Goal: Find specific page/section: Find specific page/section

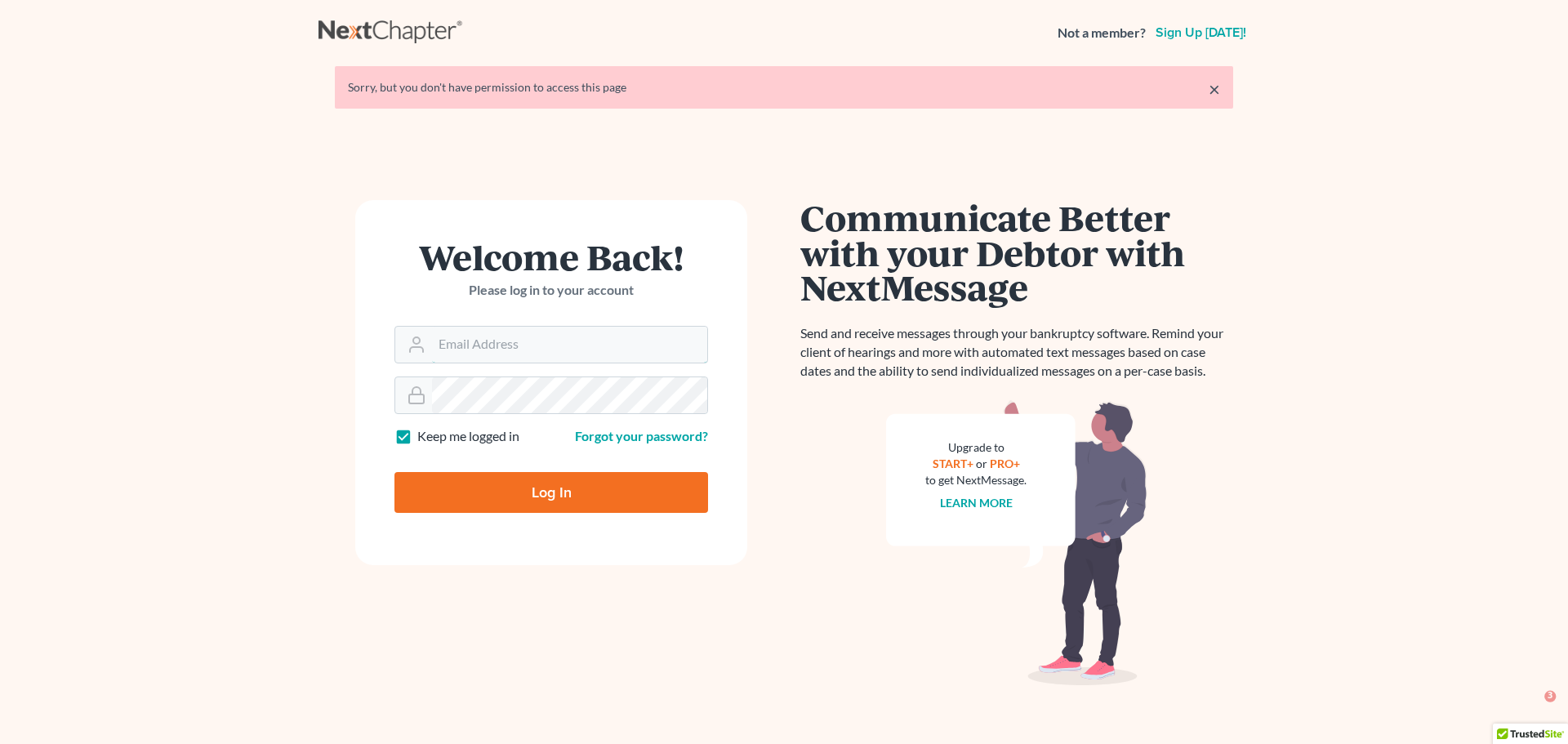
type input "aaron@utahbk.com"
click at [541, 489] on input "Log In" at bounding box center [551, 492] width 314 height 41
type input "Thinking..."
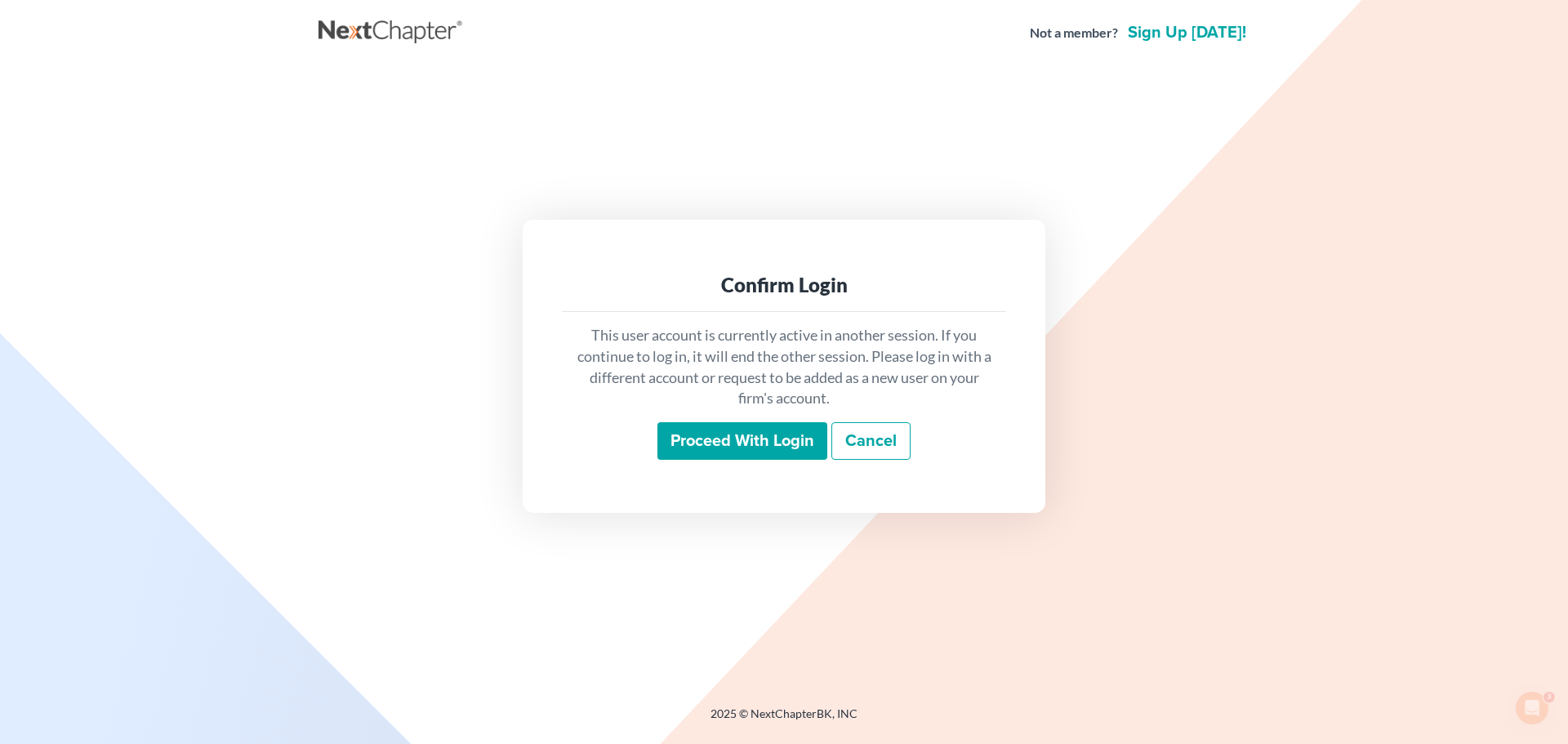
click at [717, 440] on input "Proceed with login" at bounding box center [742, 441] width 170 height 37
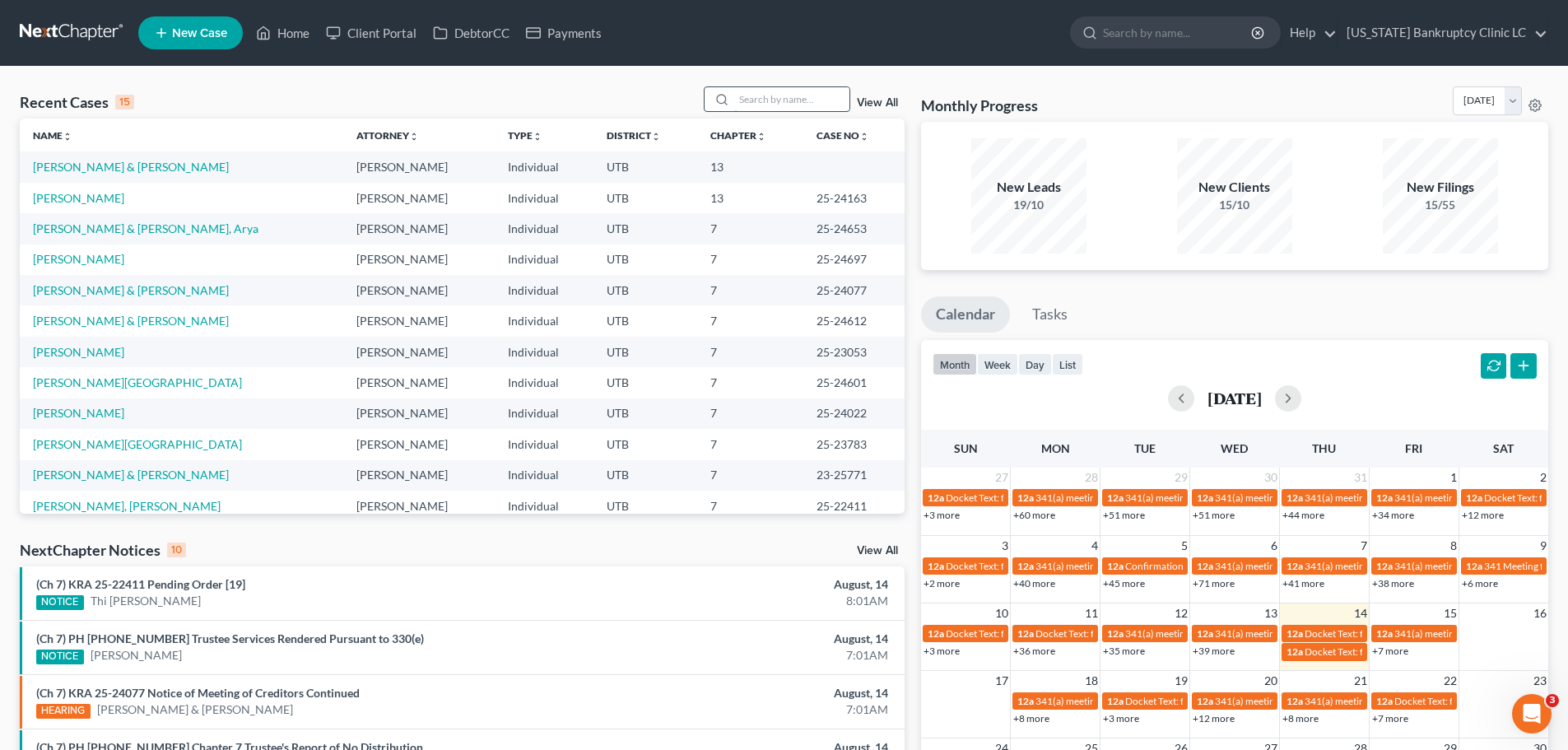
click at [780, 101] on input "search" at bounding box center [791, 99] width 115 height 24
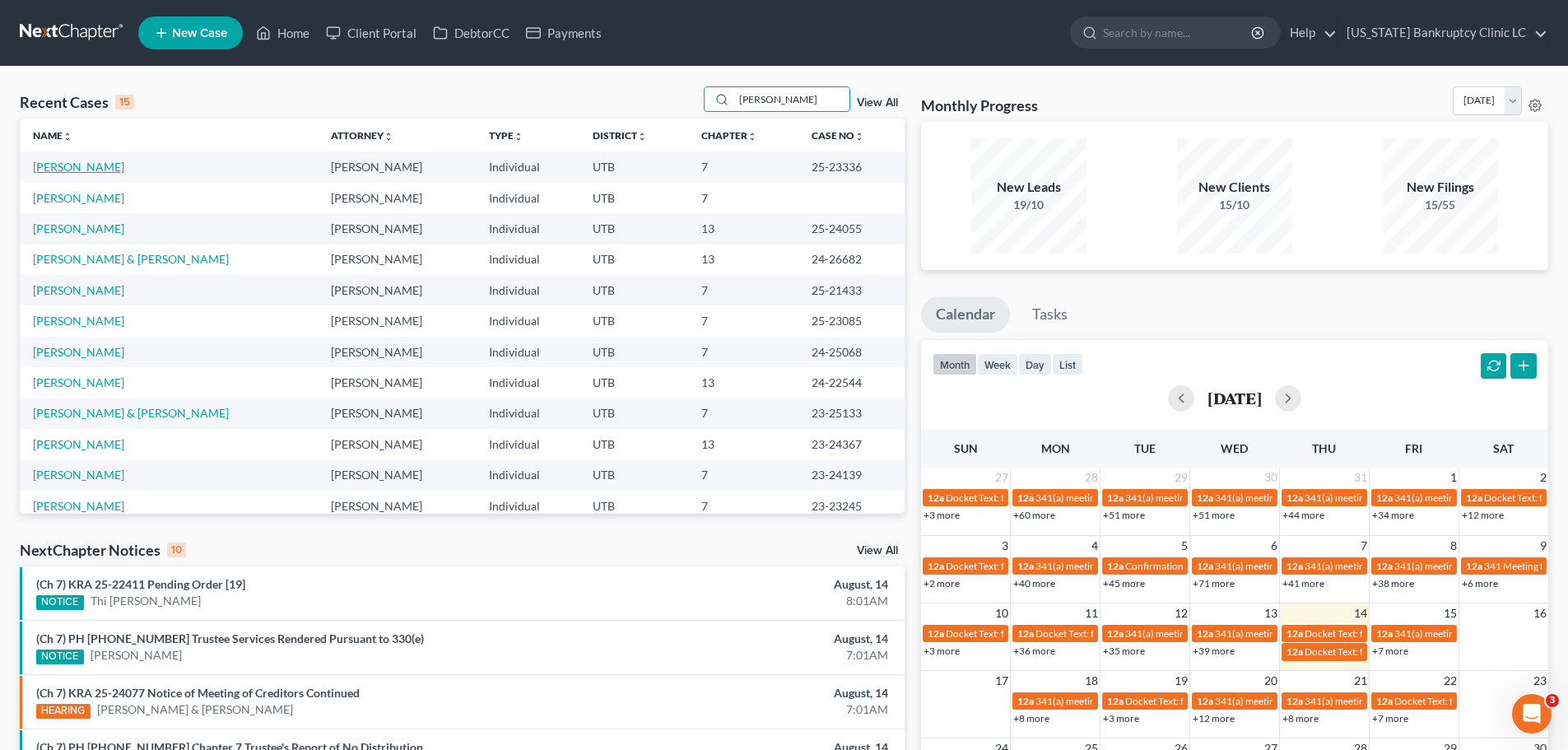
type input "williams"
click at [86, 168] on link "Williams, Michelle" at bounding box center [78, 166] width 91 height 14
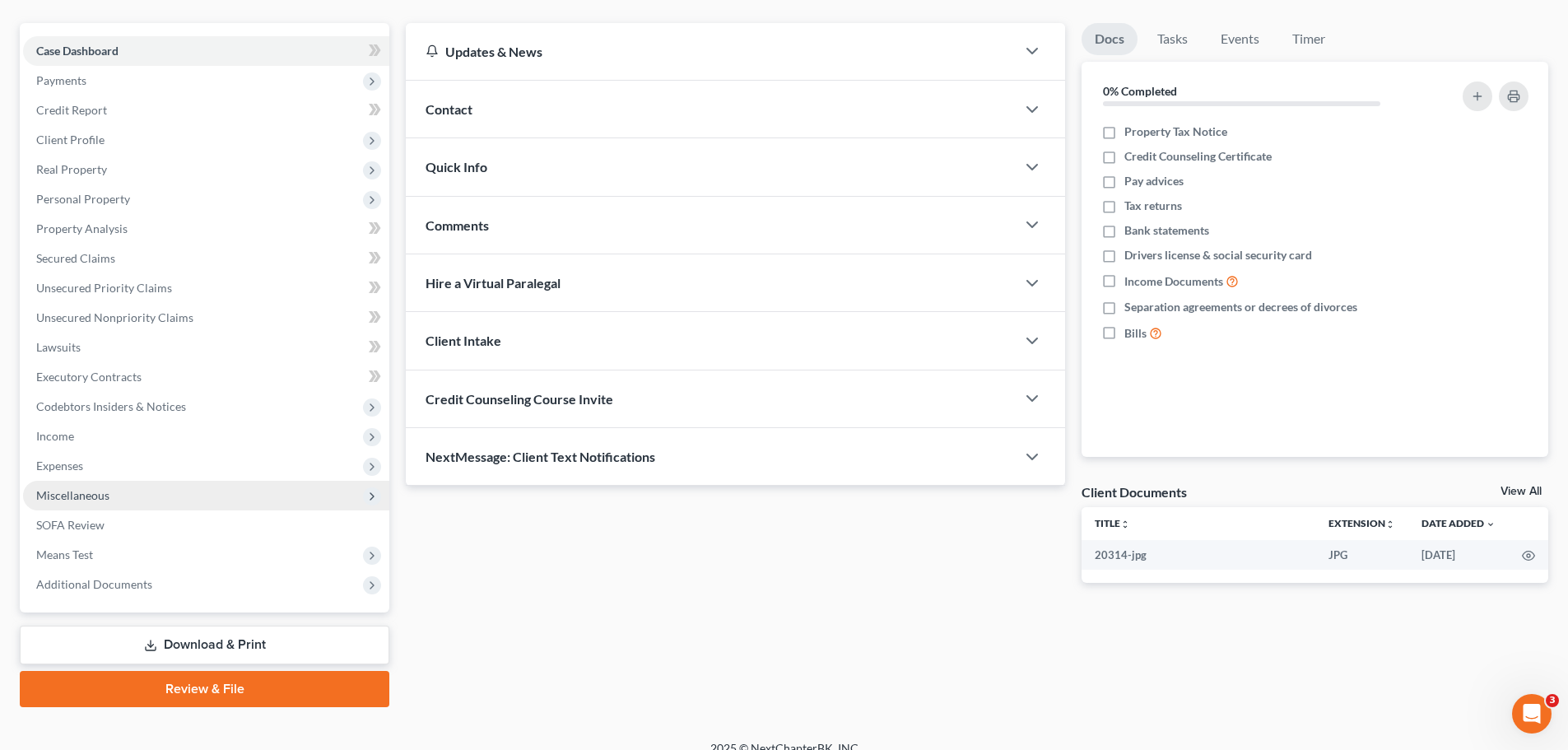
scroll to position [155, 0]
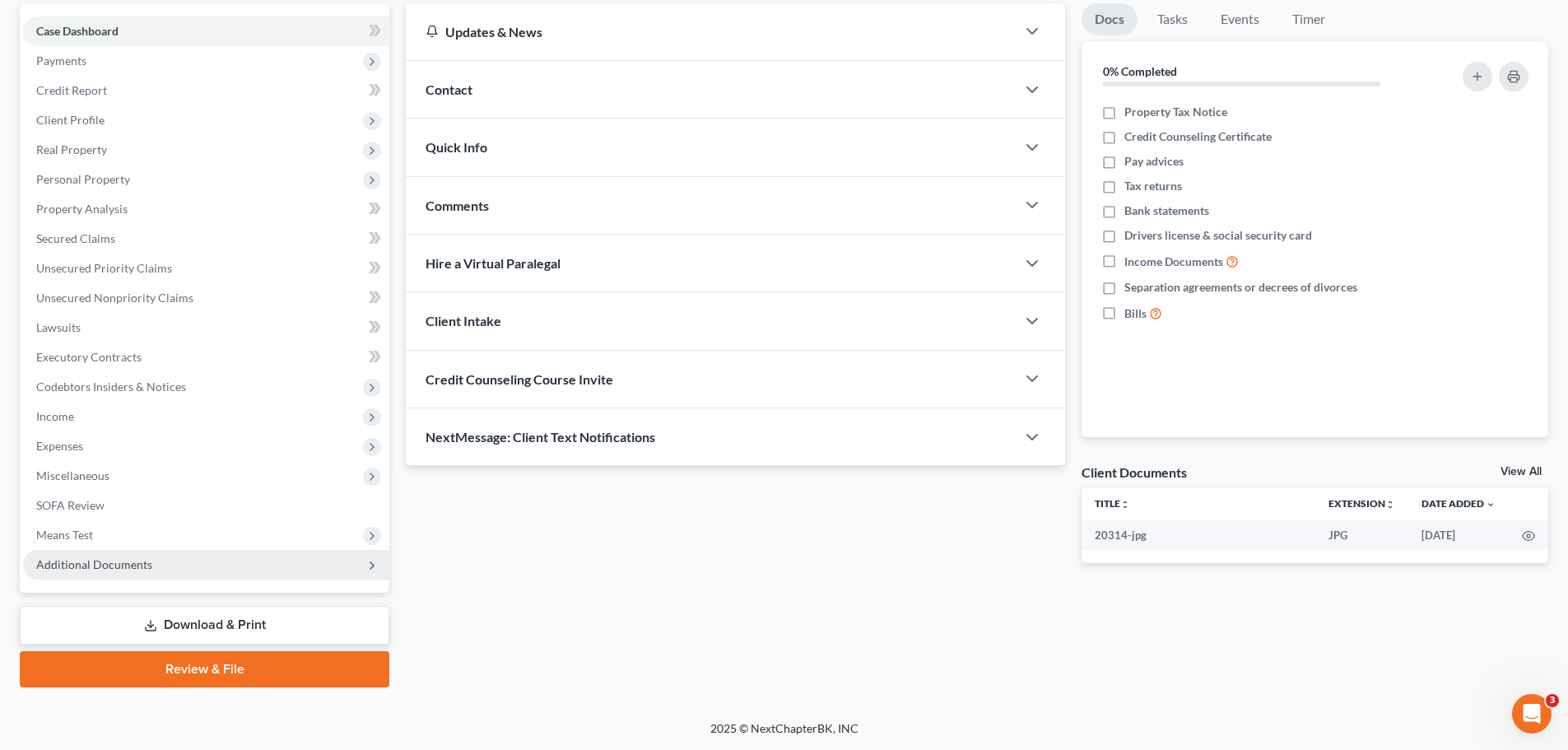
click at [134, 557] on span "Additional Documents" at bounding box center [95, 564] width 116 height 14
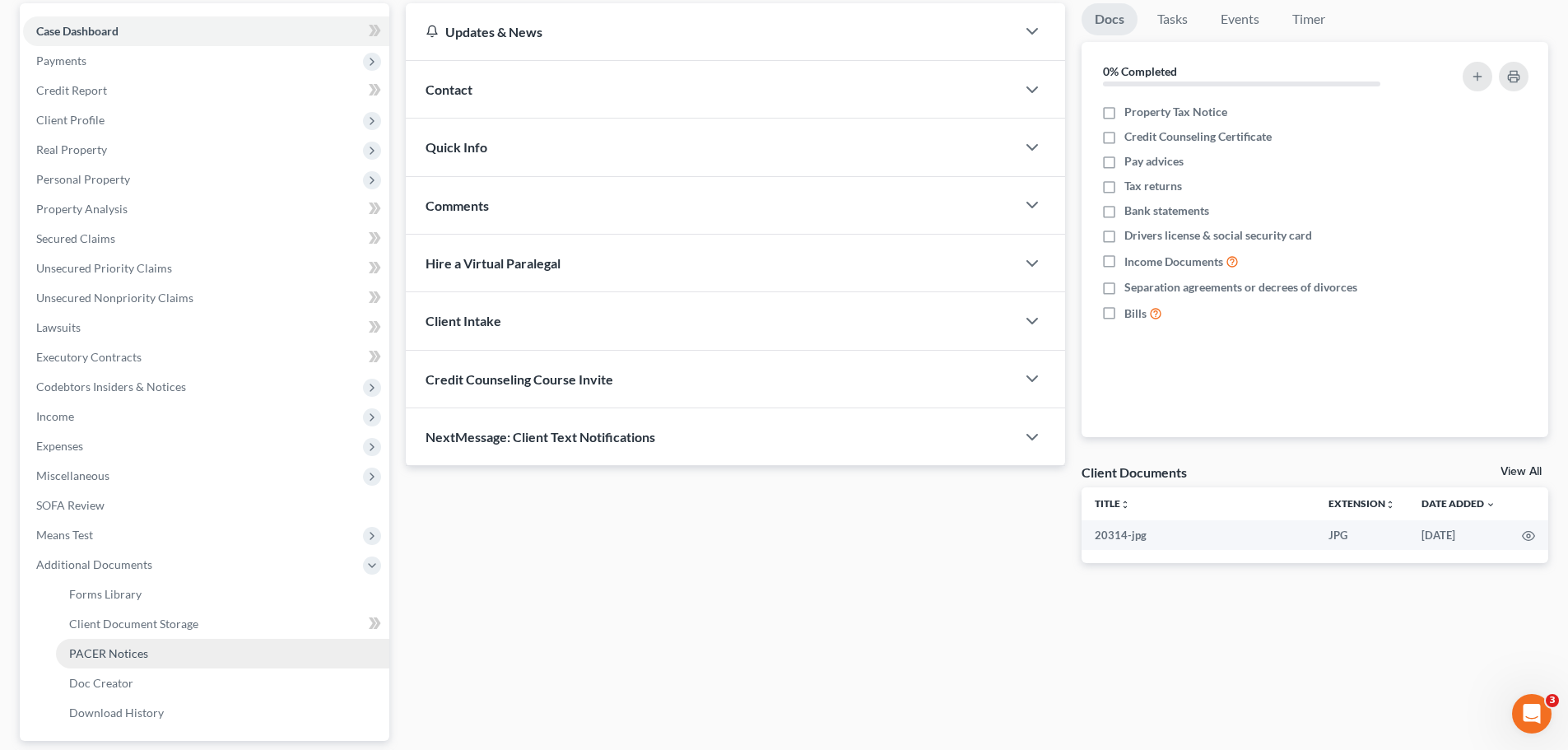
click at [134, 655] on span "PACER Notices" at bounding box center [108, 653] width 79 height 14
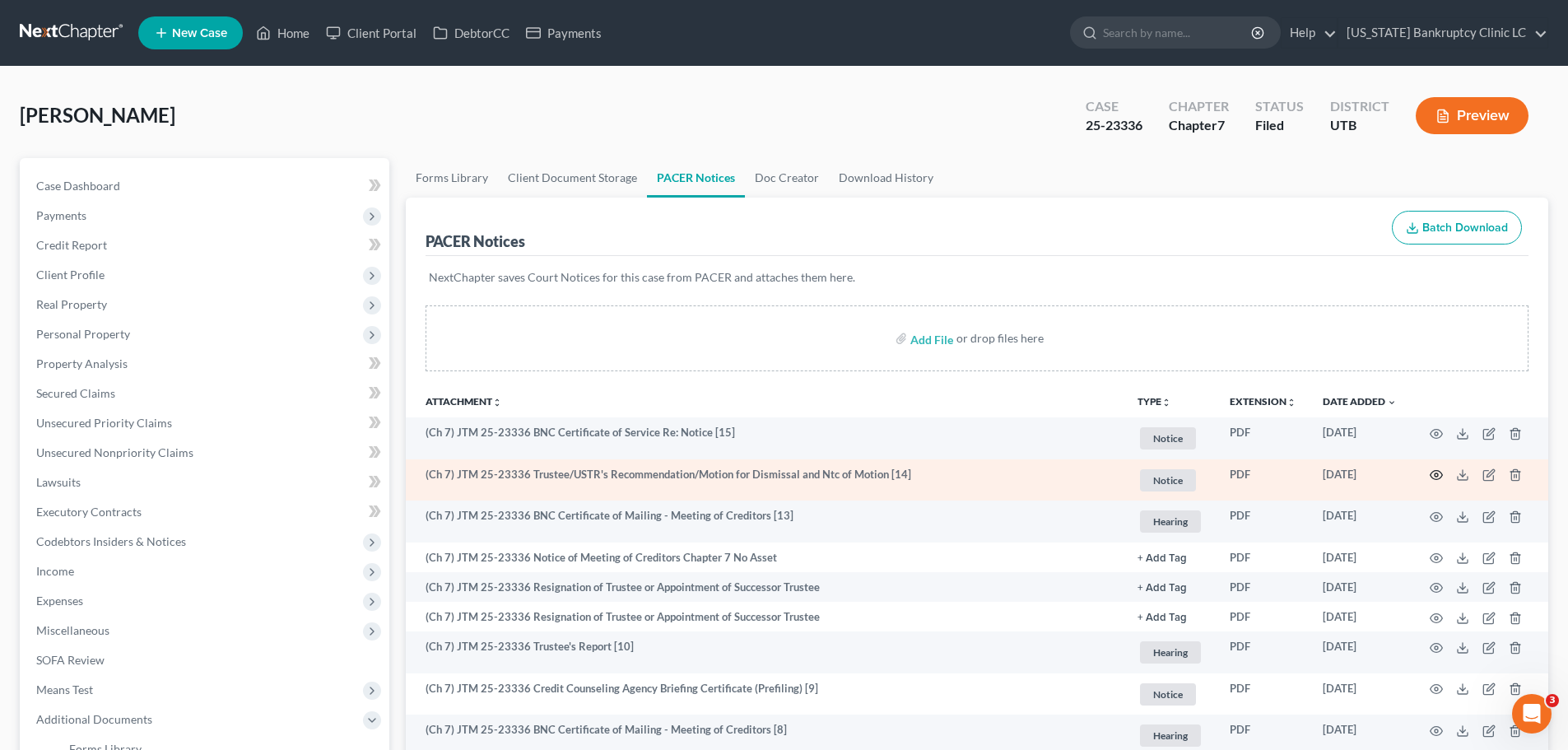
click at [1433, 474] on icon "button" at bounding box center [1435, 475] width 13 height 13
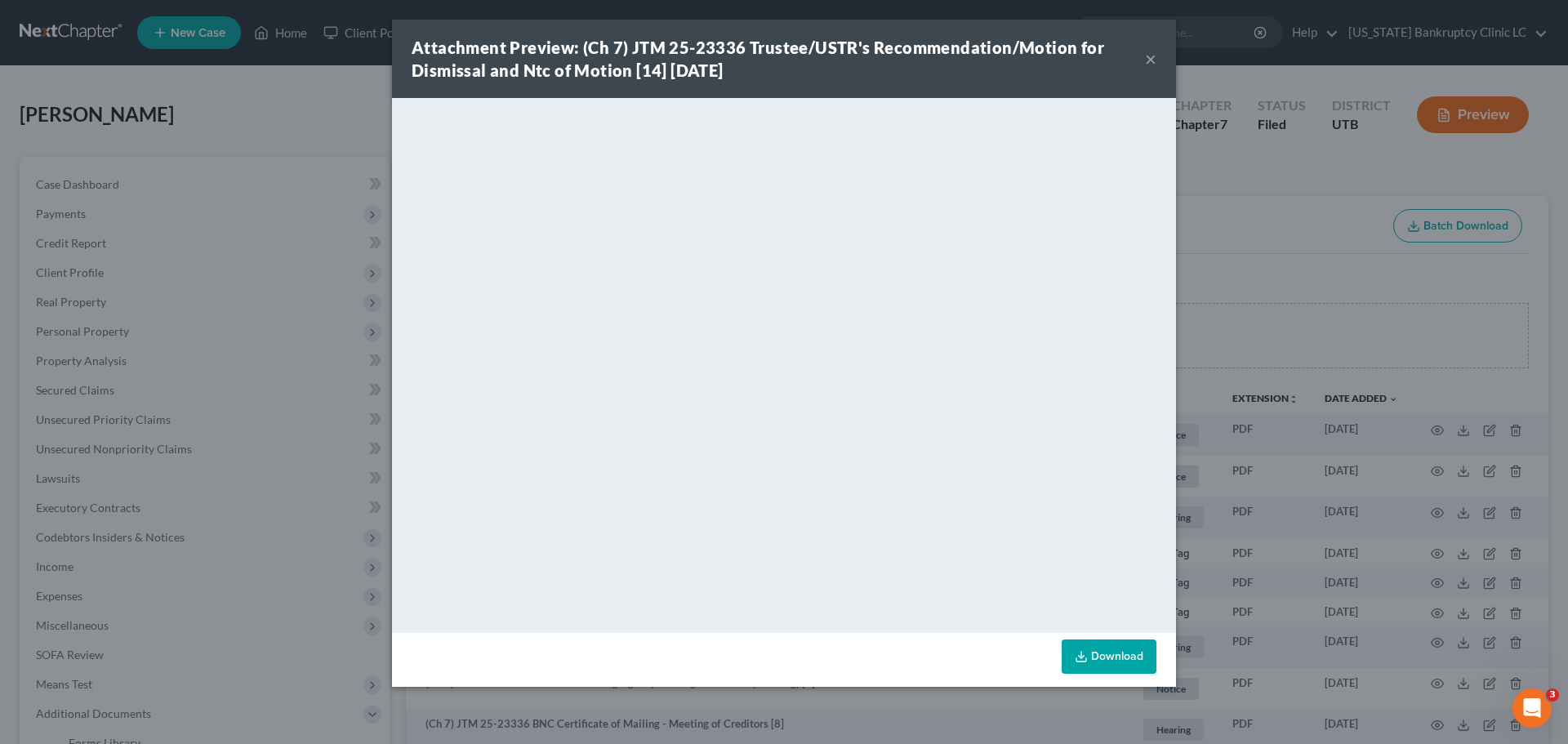
click at [1153, 63] on button "×" at bounding box center [1151, 58] width 12 height 19
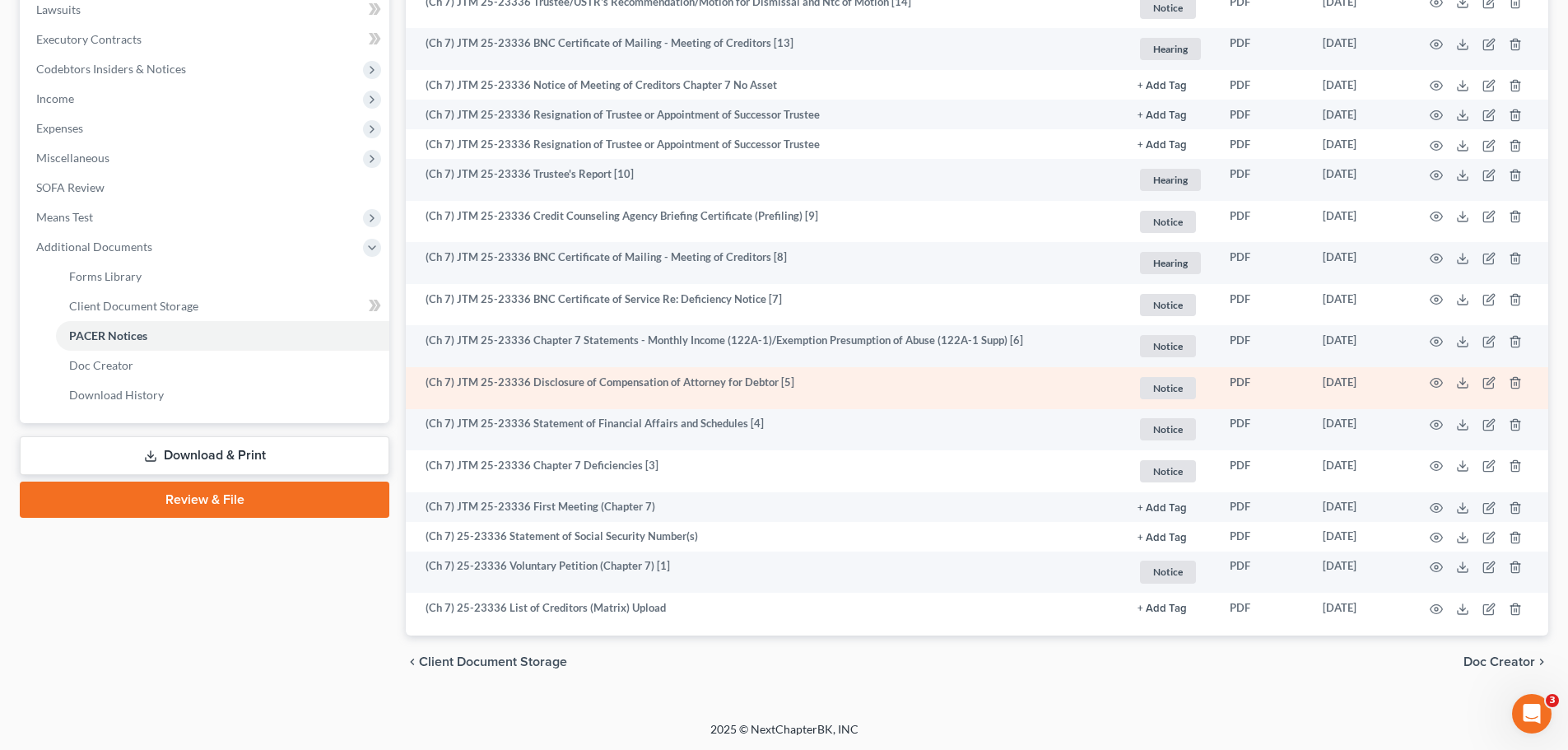
scroll to position [474, 0]
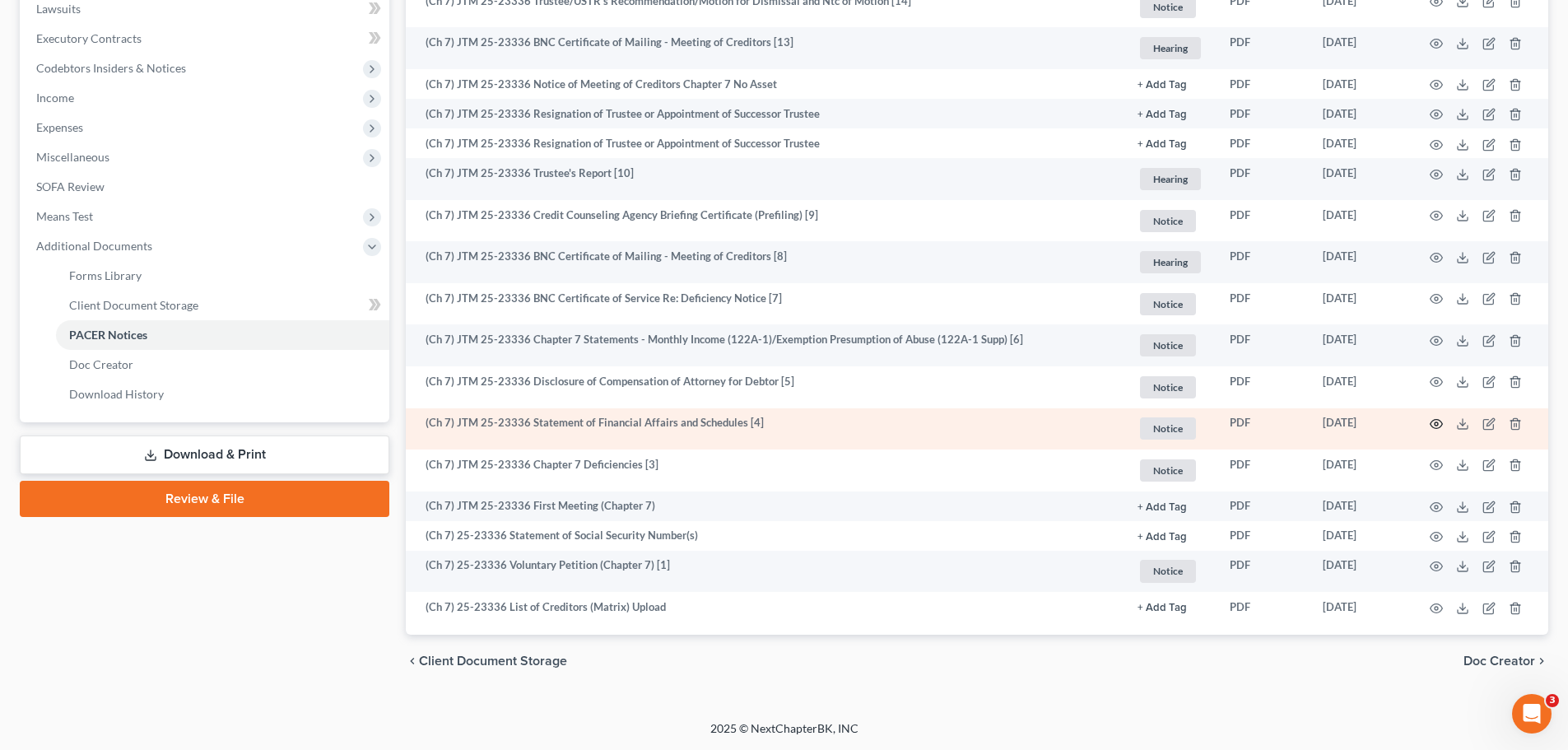
click at [1433, 421] on icon "button" at bounding box center [1435, 424] width 13 height 13
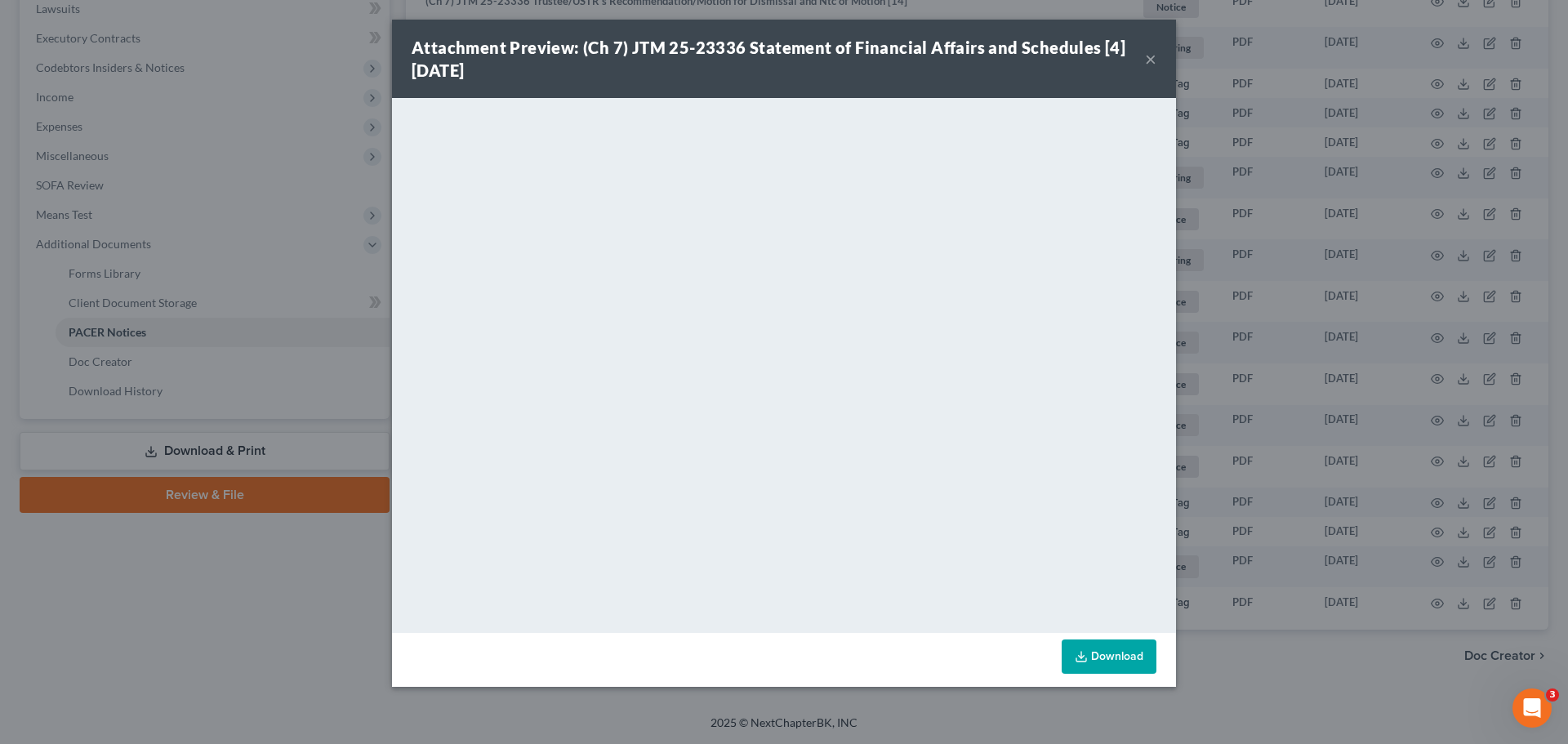
click at [1150, 57] on button "×" at bounding box center [1151, 58] width 12 height 19
